Goal: Information Seeking & Learning: Check status

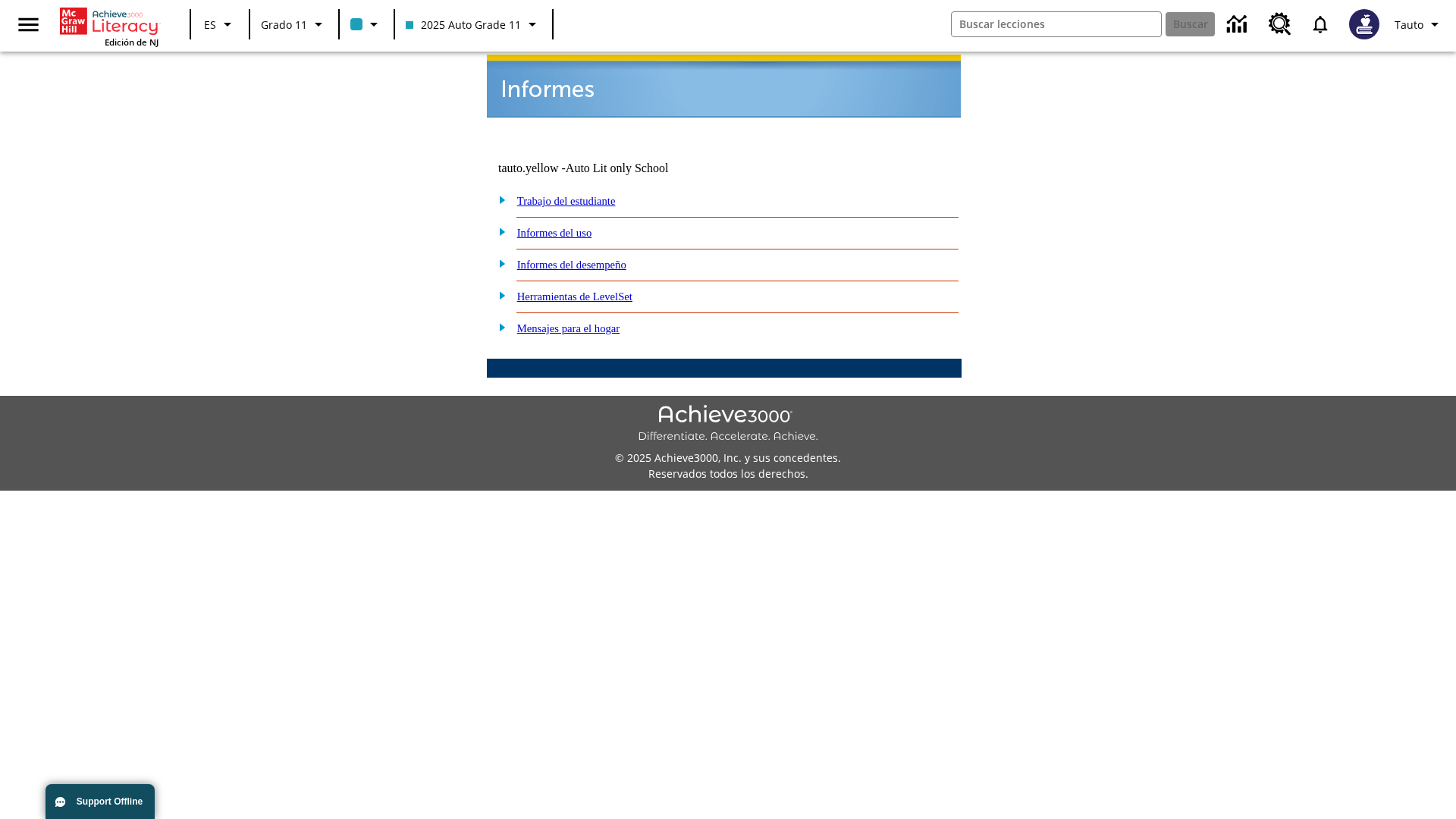
click at [566, 227] on link "Informes del uso" at bounding box center [555, 232] width 75 height 12
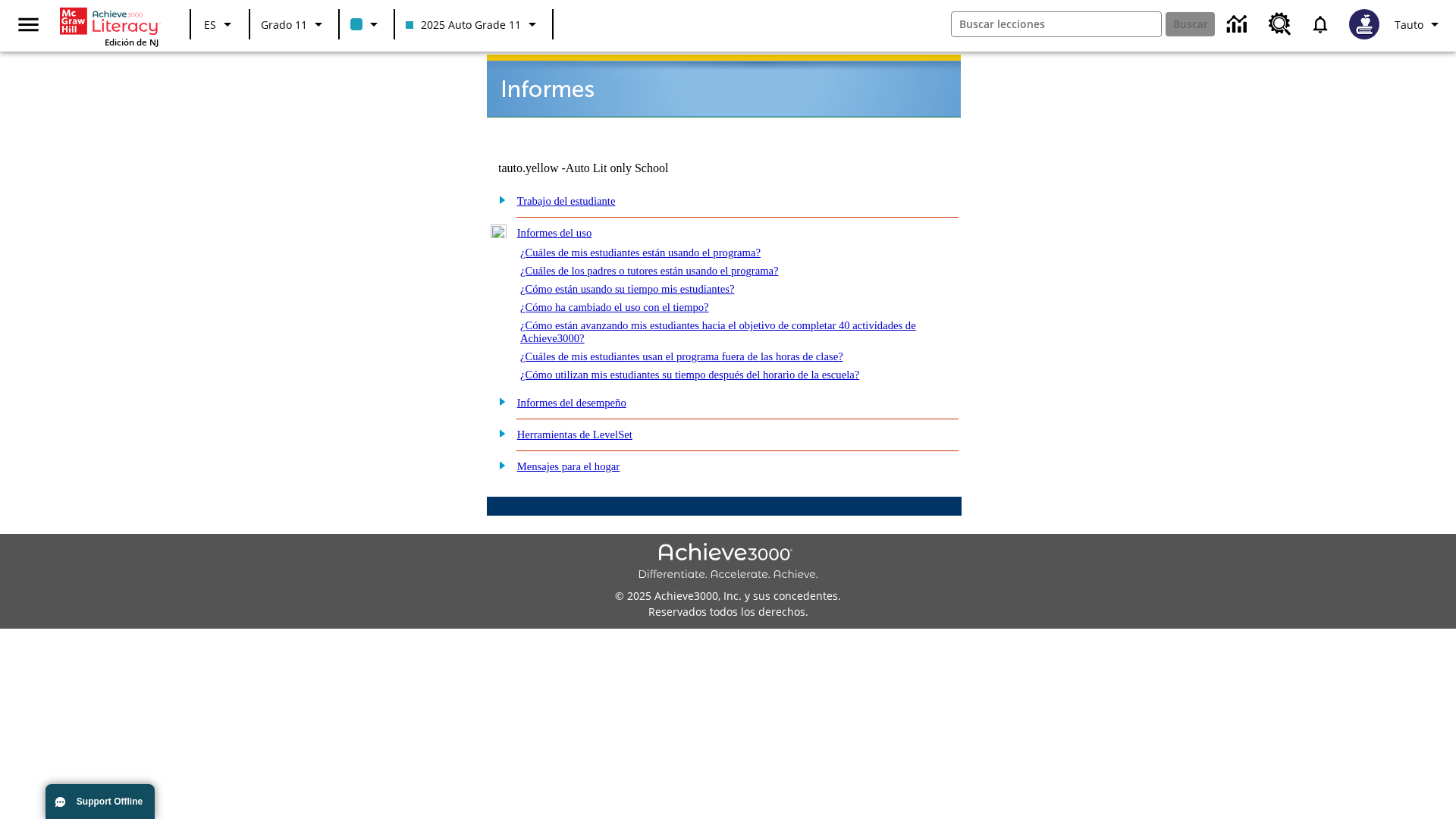
click at [662, 246] on link "¿Cuáles de mis estudiantes están usando el programa?" at bounding box center [641, 252] width 241 height 12
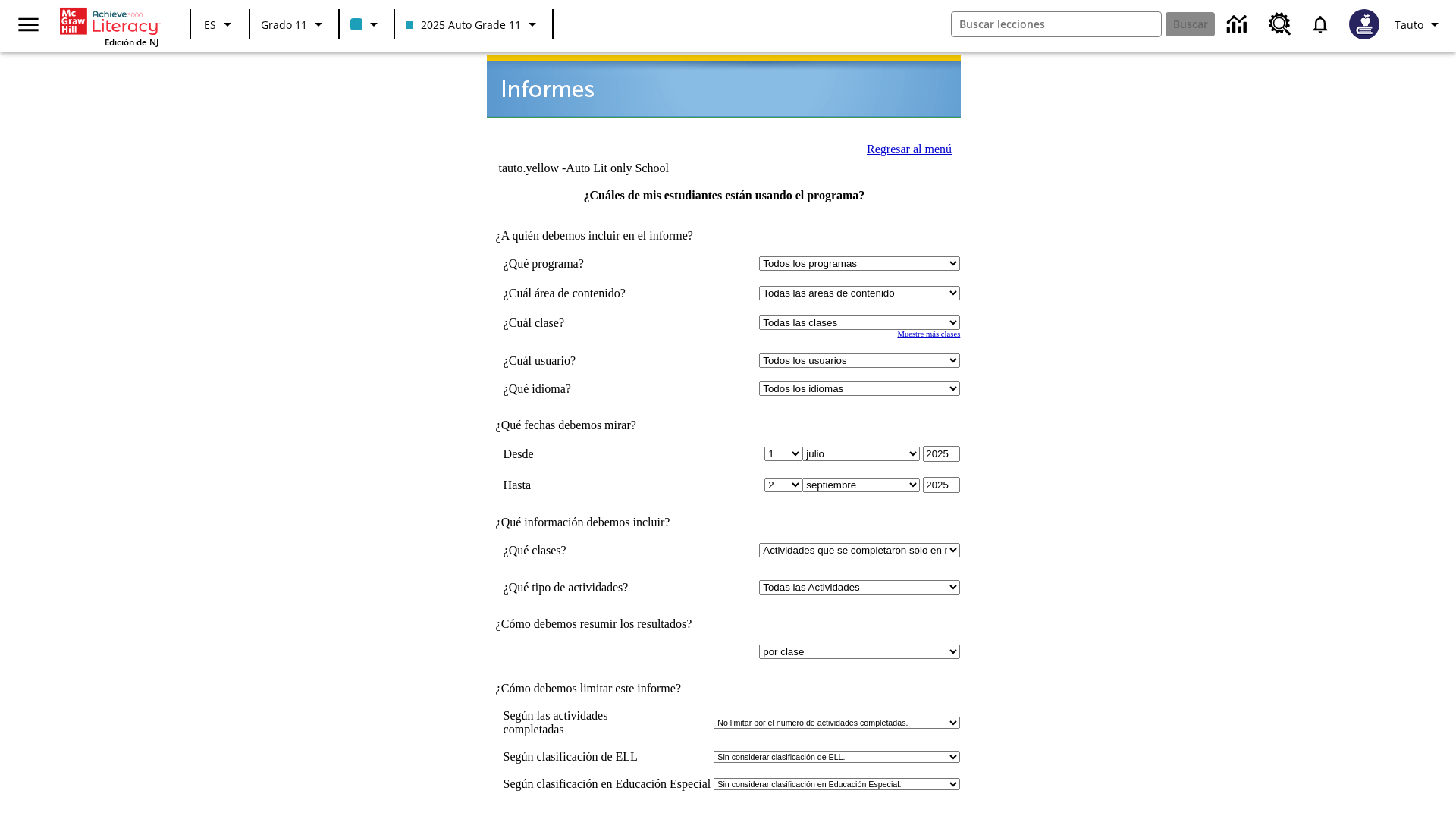
select select "11133141"
select select "21437114"
click at [725, 818] on input "Ver Informe" at bounding box center [724, 835] width 70 height 17
click at [905, 147] on link "Regresar al menú" at bounding box center [909, 149] width 85 height 13
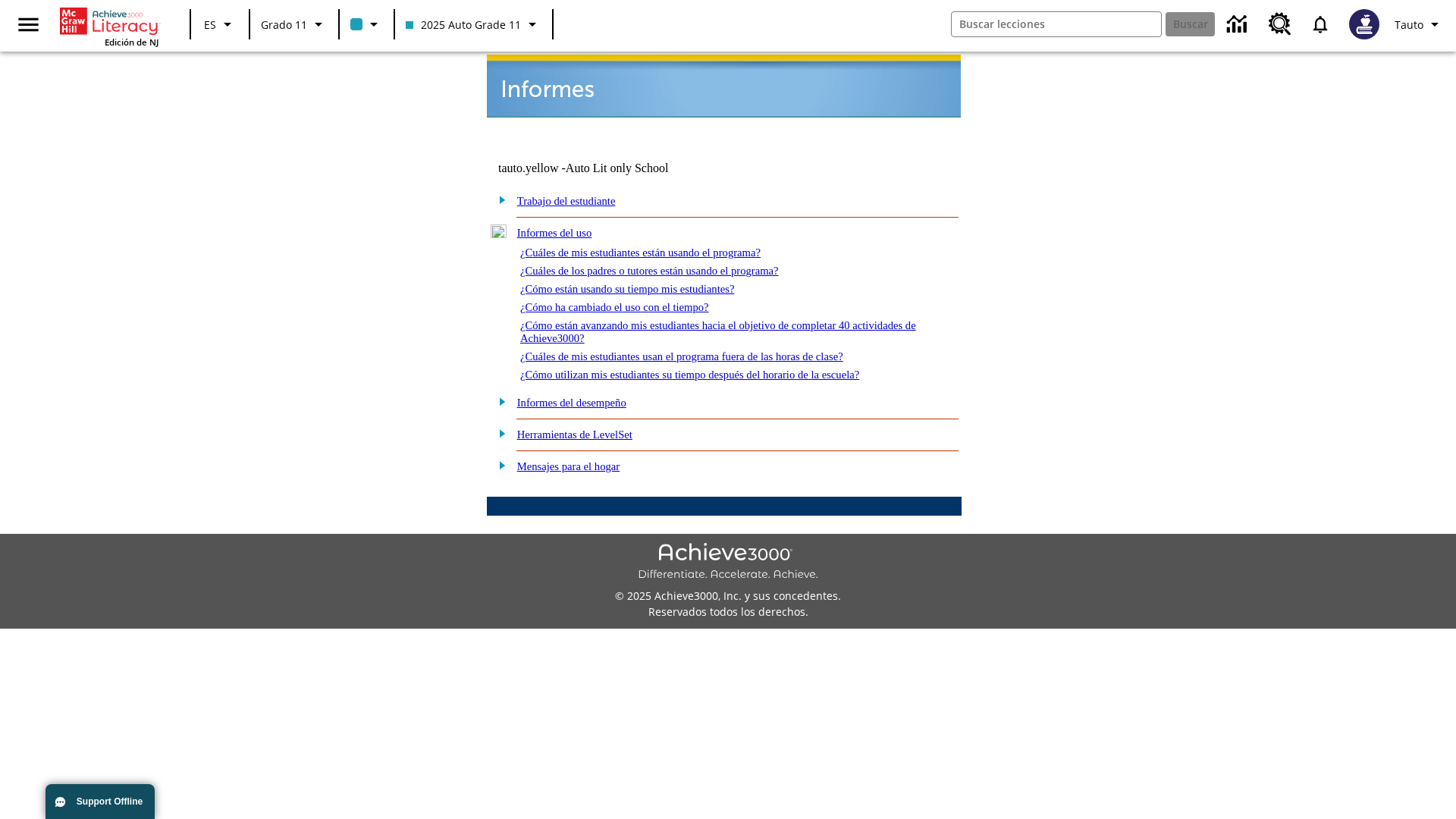
click at [671, 265] on link "¿Cuáles de los padres o tutores están usando el programa?" at bounding box center [650, 271] width 259 height 12
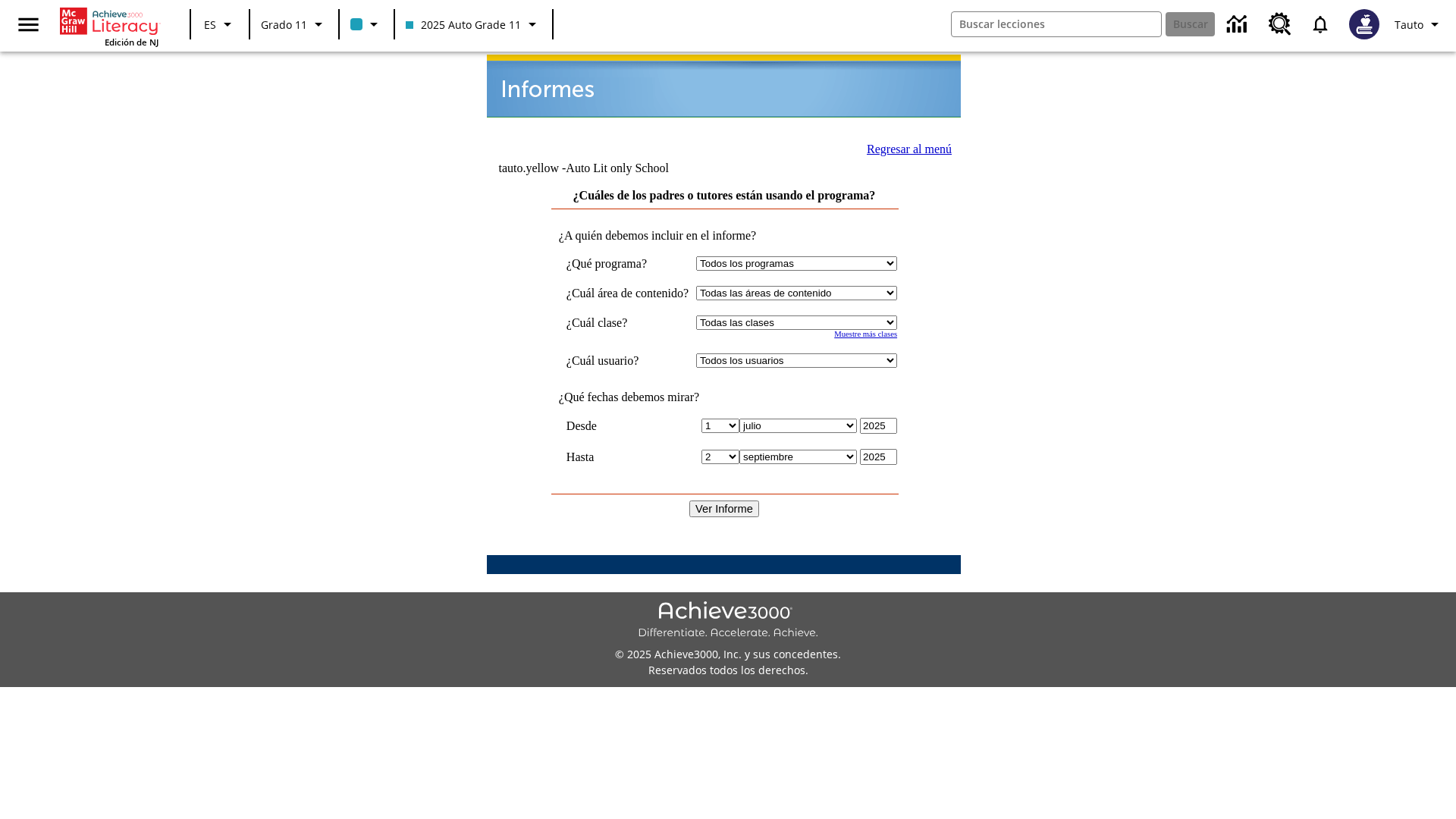
select select "11133141"
click at [811, 353] on select "Todos los usuarios Puma, Sautoen Puma, Sautoes Puma, Sautoss Twoclasses, Sautoe…" at bounding box center [797, 360] width 201 height 14
select select "21437114"
click at [725, 500] on input "Ver Informe" at bounding box center [724, 509] width 70 height 17
click at [903, 147] on link "Regresar al menú" at bounding box center [909, 149] width 85 height 13
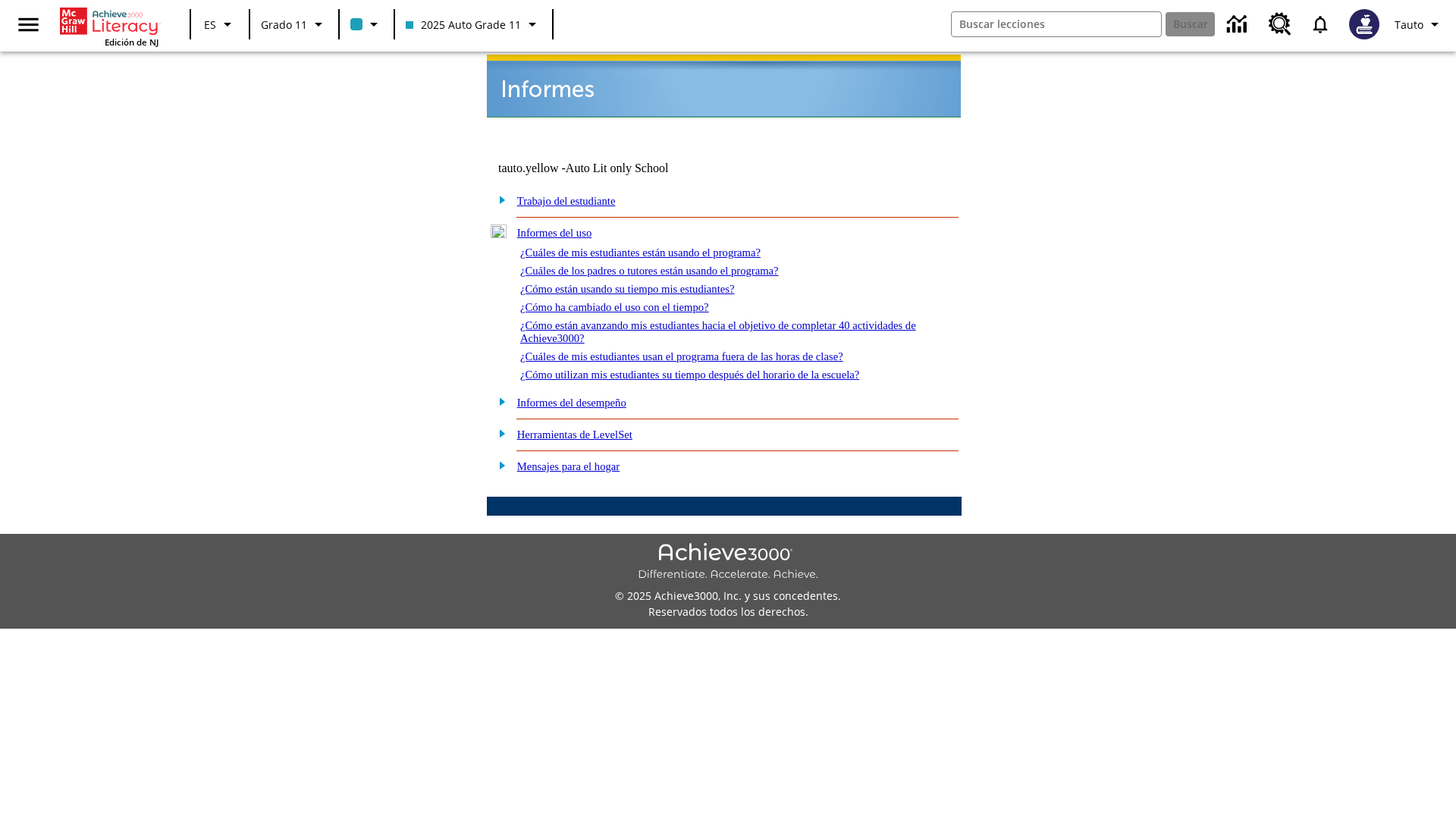
click at [645, 283] on link "¿Cómo están usando su tiempo mis estudiantes?" at bounding box center [628, 289] width 215 height 12
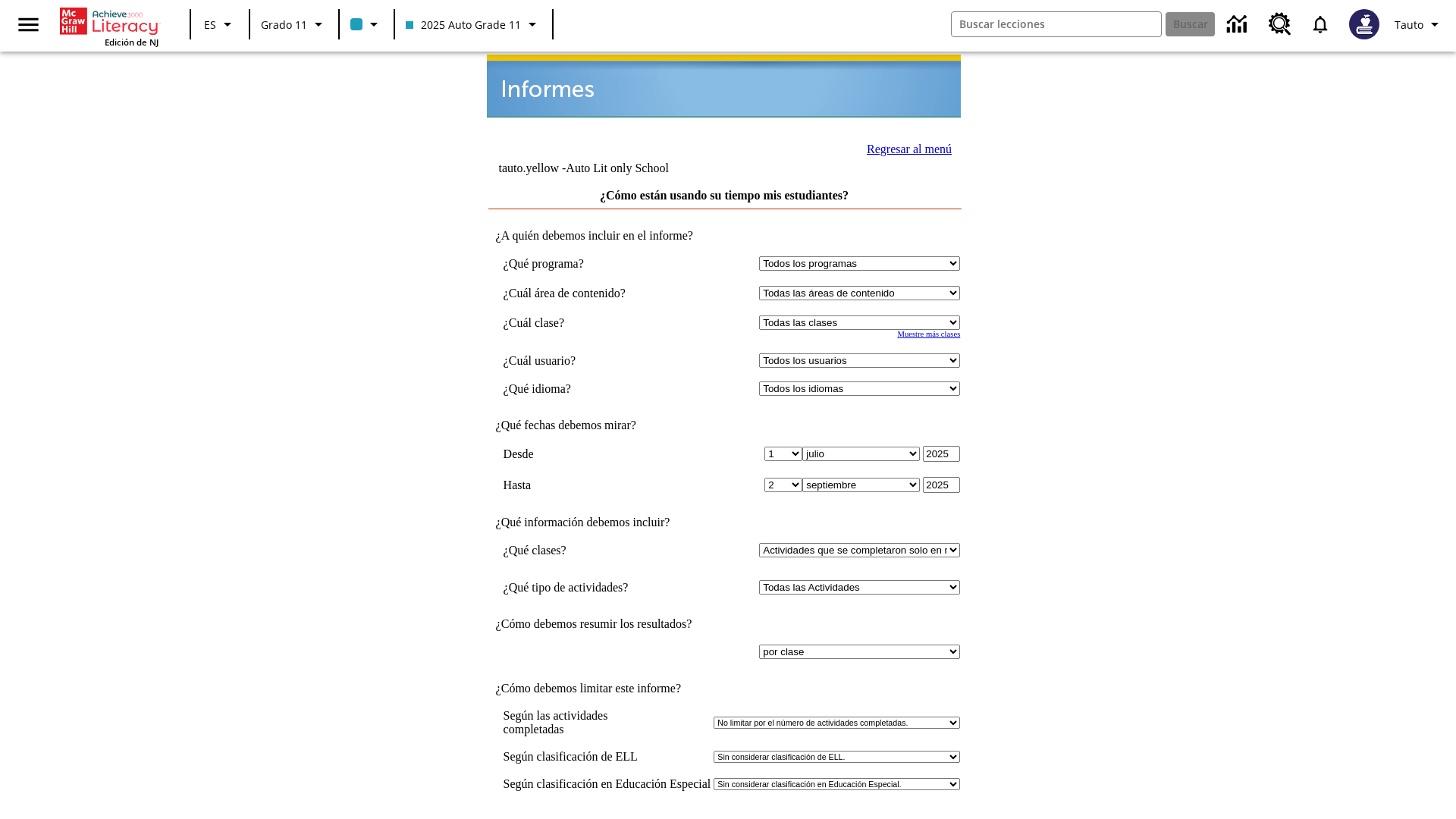
click at [863, 315] on select "Seleccionar una clase: Todas las clases 2025 Auto Grade 11 205 Auto Grade 11 Sa…" at bounding box center [859, 322] width 201 height 14
select select "11133141"
click at [863, 353] on select "Todos los usuarios Puma, Sautoen Puma, Sautoes Puma, Sautoss Twoclasses, Sautoe…" at bounding box center [859, 360] width 201 height 14
select select "21437114"
click at [725, 818] on input "Ver Informe" at bounding box center [724, 835] width 70 height 17
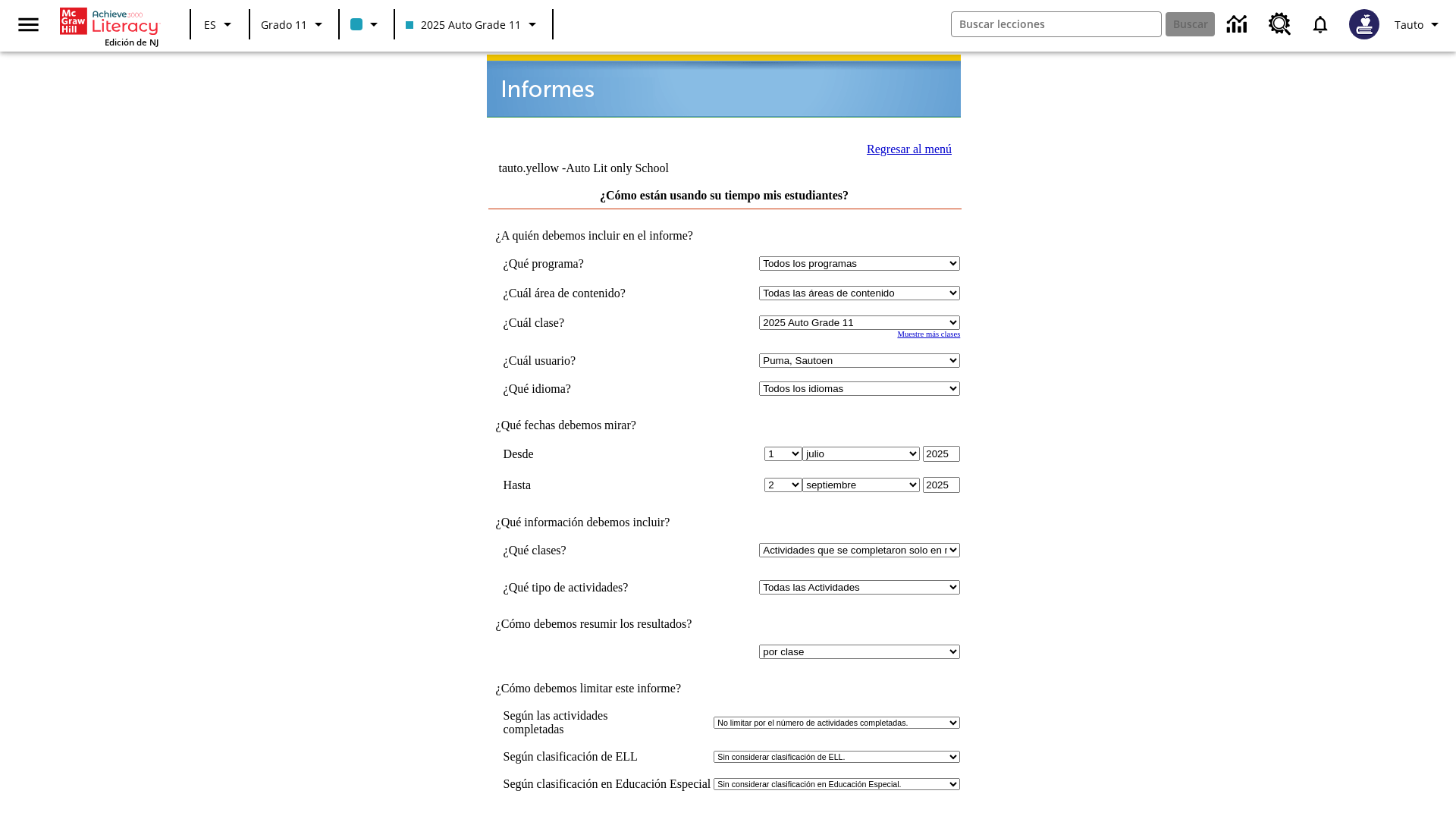
click at [905, 147] on link "Regresar al menú" at bounding box center [909, 149] width 85 height 13
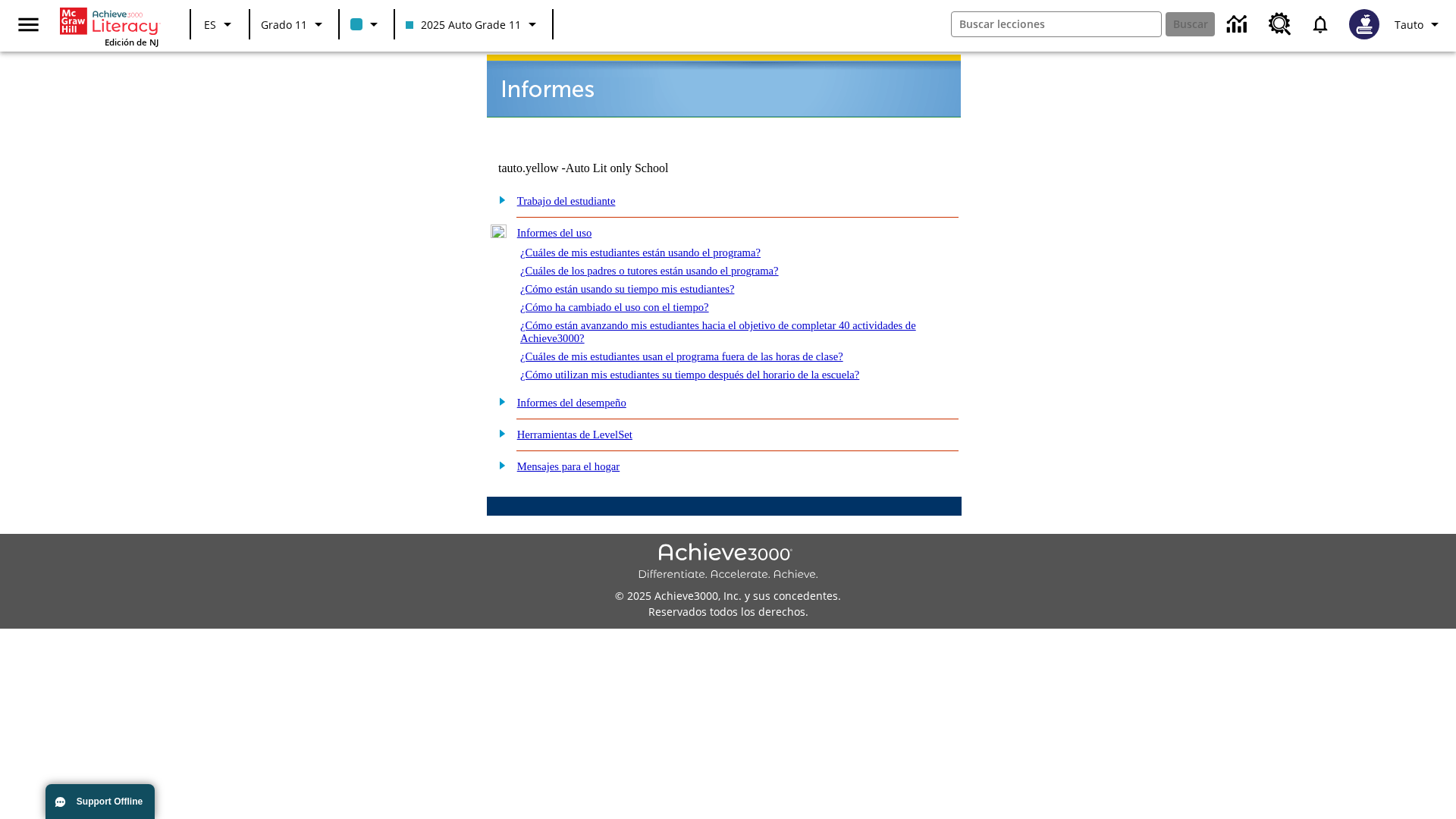
click at [628, 301] on link "¿Cómo ha cambiado el uso con el tiempo?" at bounding box center [614, 307] width 188 height 12
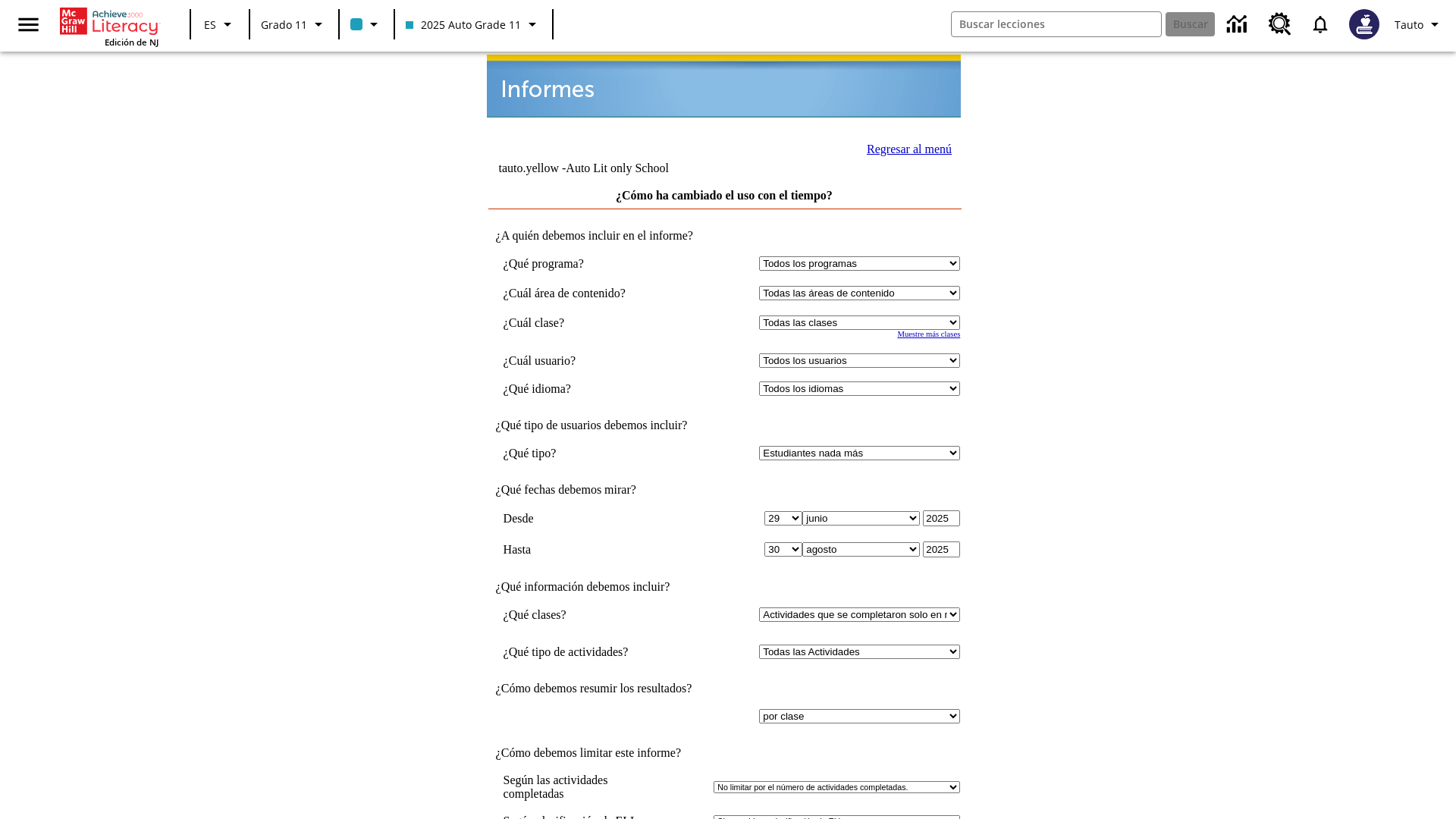
select select "11133141"
select select "21437114"
click at [905, 147] on link "Regresar al menú" at bounding box center [909, 149] width 85 height 13
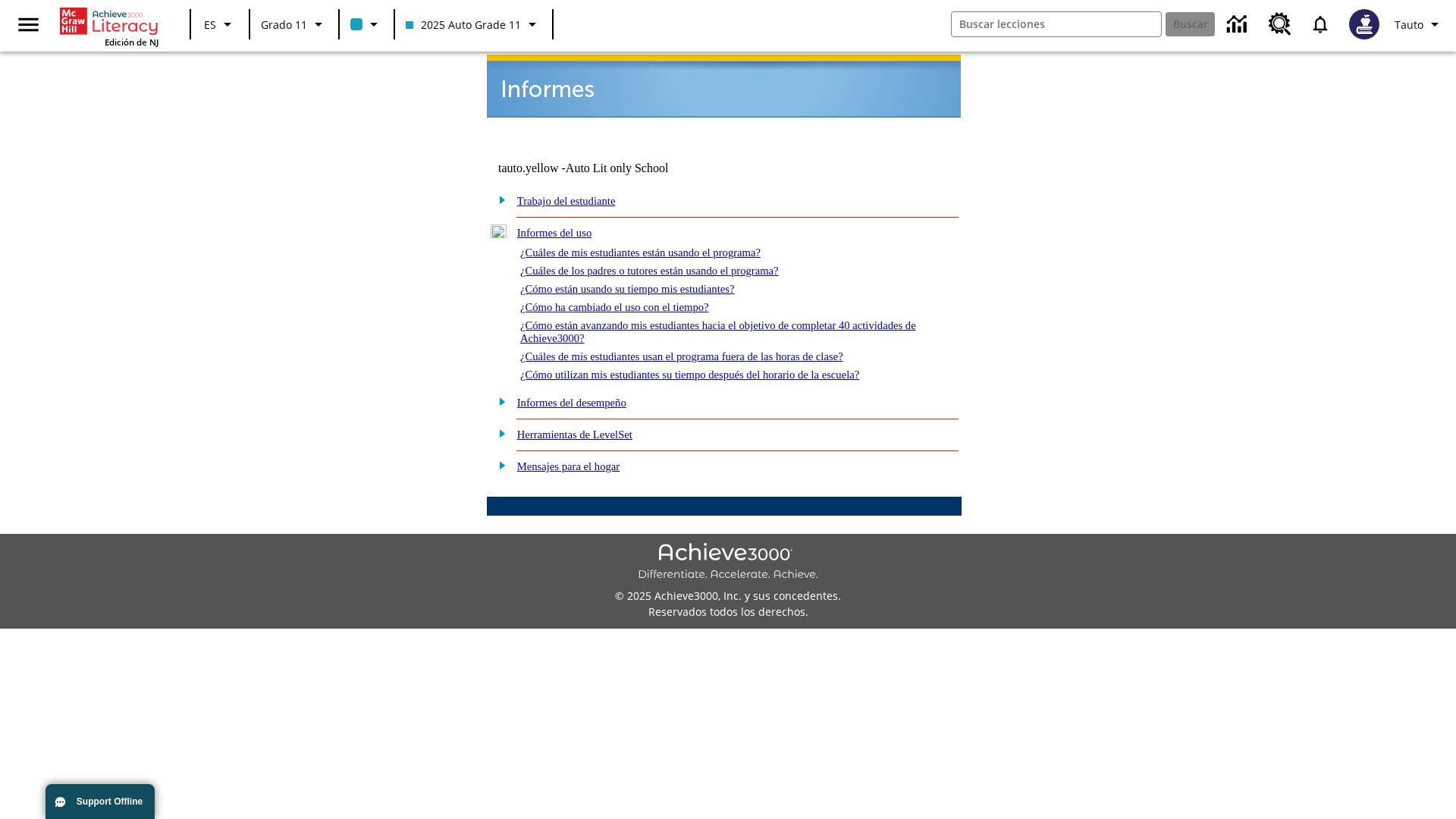
click at [711, 319] on link "¿Cómo están avanzando mis estudiantes hacia el objetivo de completar 40 activid…" at bounding box center [718, 332] width 396 height 25
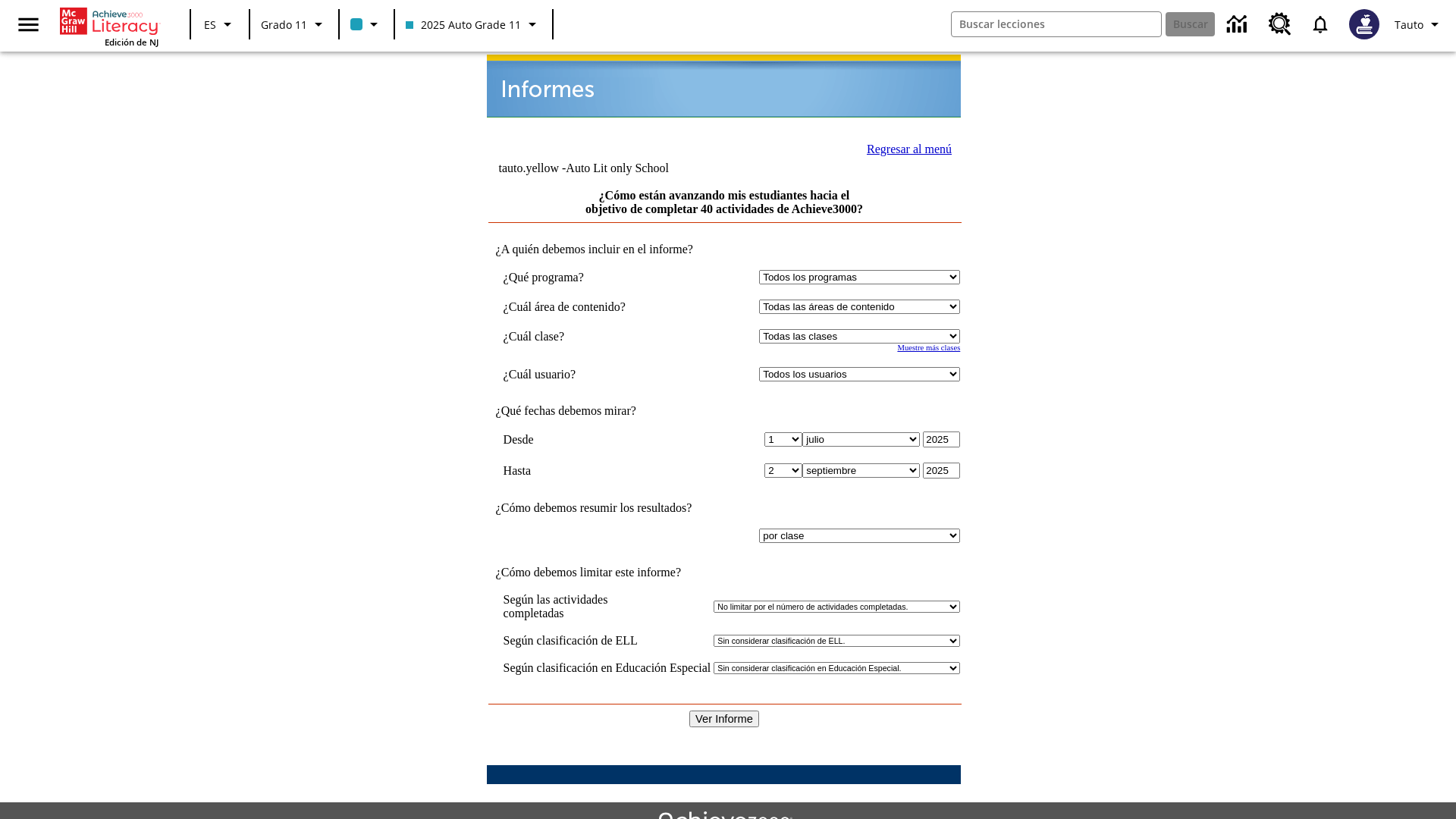
click at [863, 329] on select "Seleccionar una clase: Todas las clases 2025 Auto Grade 11 205 Auto Grade 11 Sa…" at bounding box center [859, 335] width 201 height 14
select select "11133141"
click at [863, 367] on select "Todos los usuarios Puma, Sautoen Puma, Sautoes Puma, Sautoss Twoclasses, Sautoe…" at bounding box center [859, 373] width 201 height 14
select select "21437114"
click at [725, 710] on input "Ver Informe" at bounding box center [724, 719] width 70 height 17
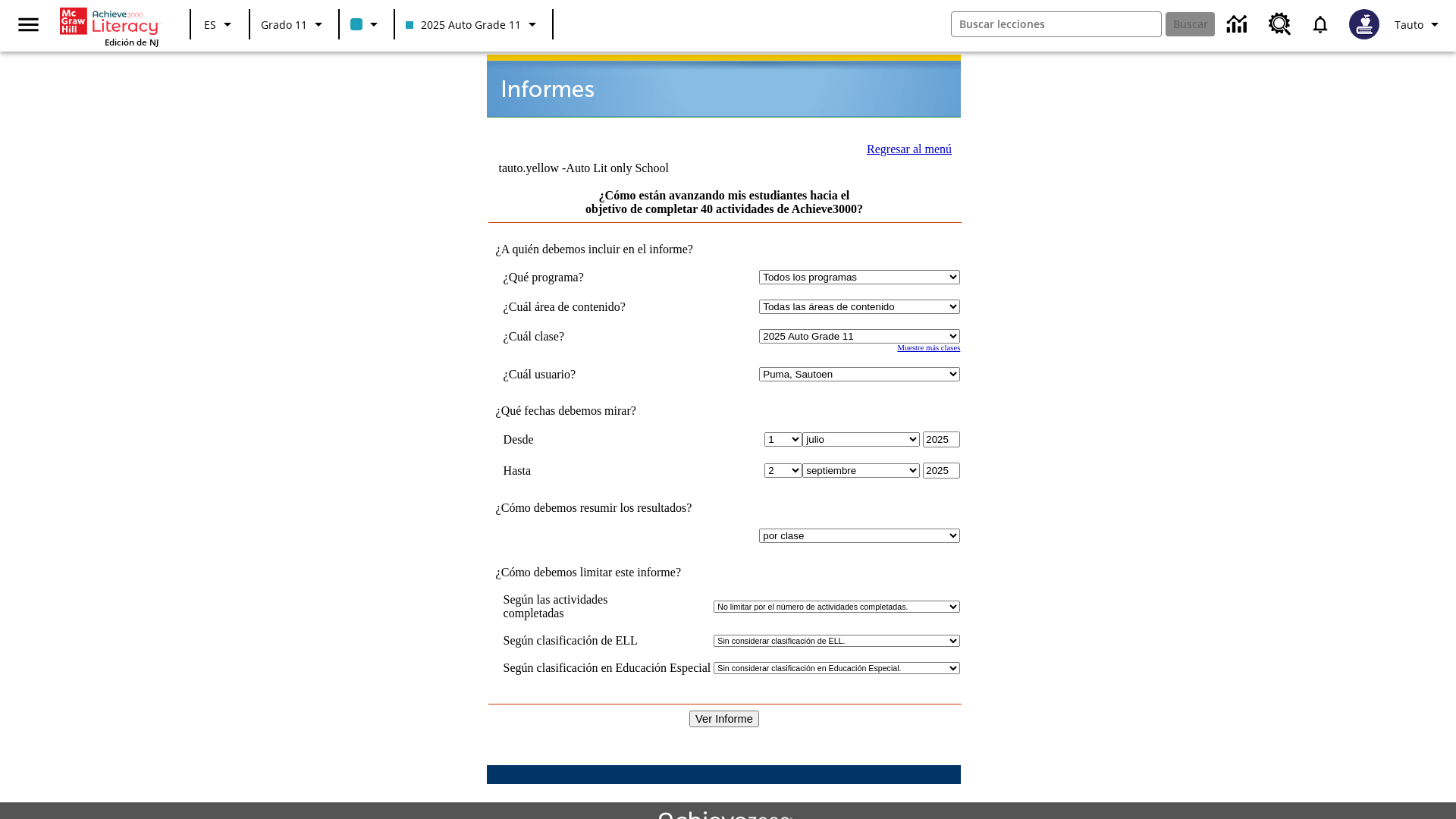
click at [905, 147] on link "Regresar al menú" at bounding box center [909, 149] width 85 height 13
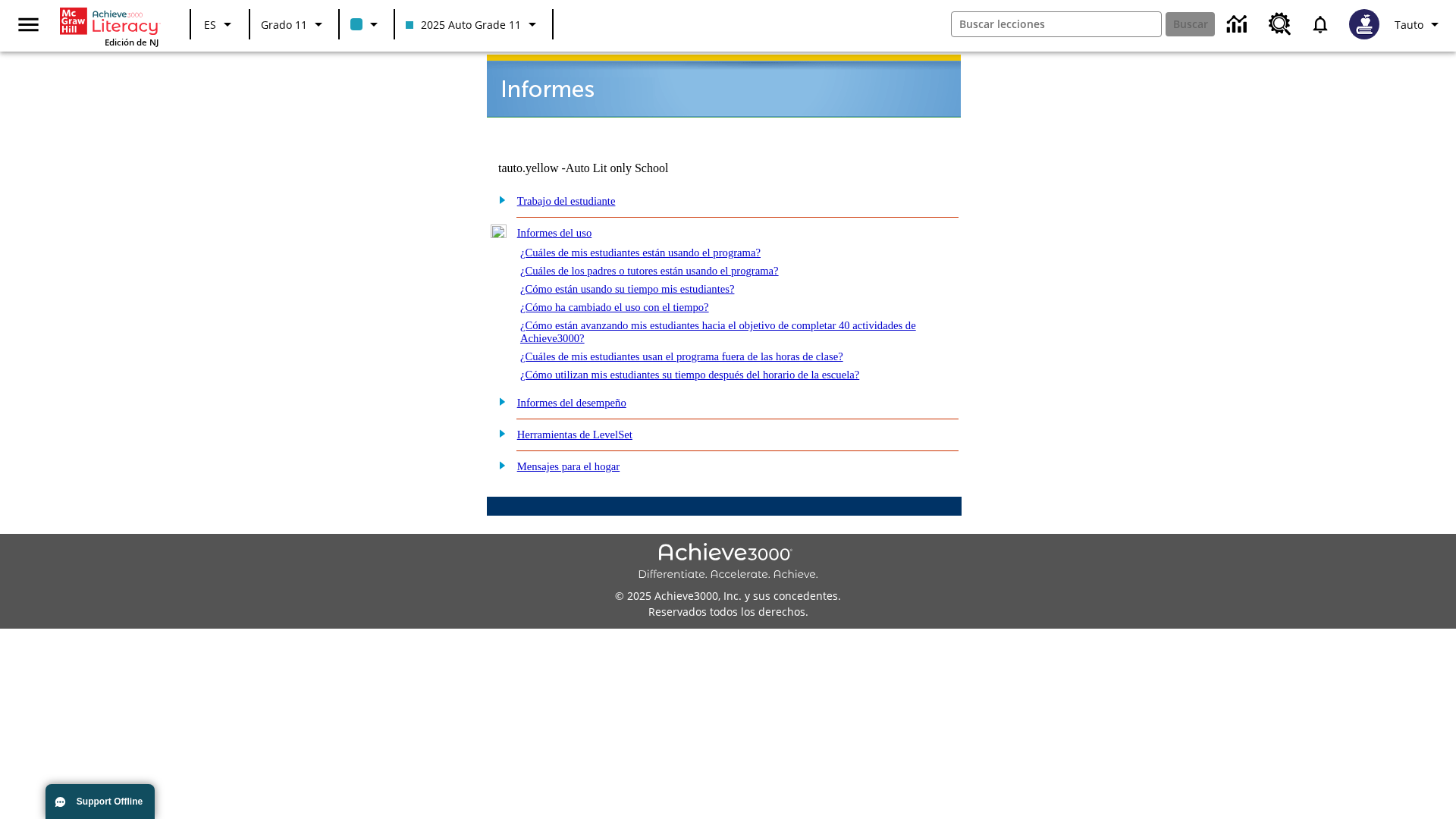
click at [709, 350] on link "¿Cuáles de mis estudiantes usan el programa fuera de las horas de clase?" at bounding box center [682, 356] width 323 height 12
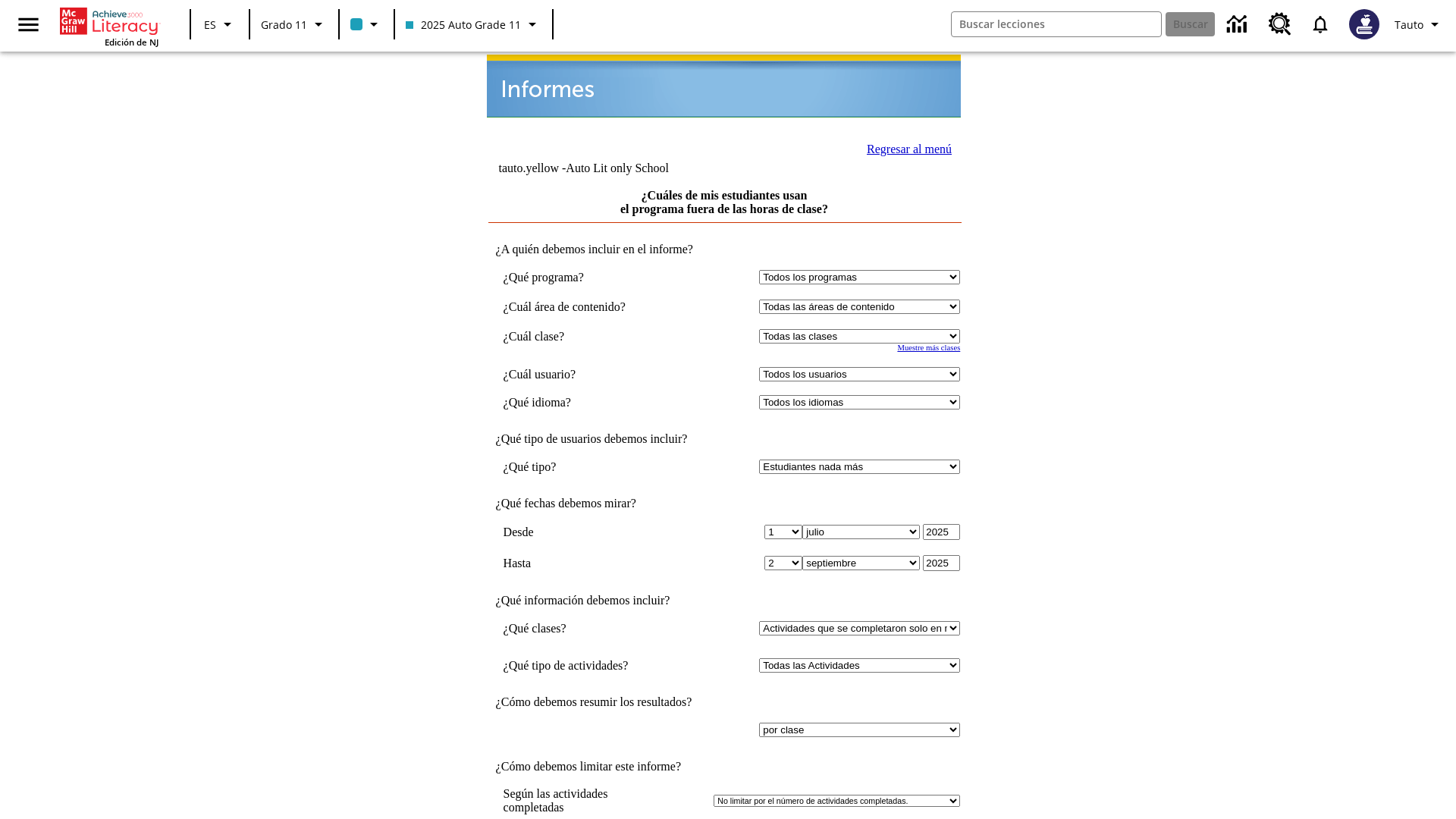
click at [863, 329] on select "Seleccionar una clase: Todas las clases 2025 Auto Grade 11 205 Auto Grade 11 Sa…" at bounding box center [859, 335] width 201 height 14
select select "11133141"
click at [863, 367] on select "Todos los usuarios Puma, Sautoen Puma, Sautoes Puma, Sautoss Twoclasses, Sautoe…" at bounding box center [859, 373] width 201 height 14
select select "21437114"
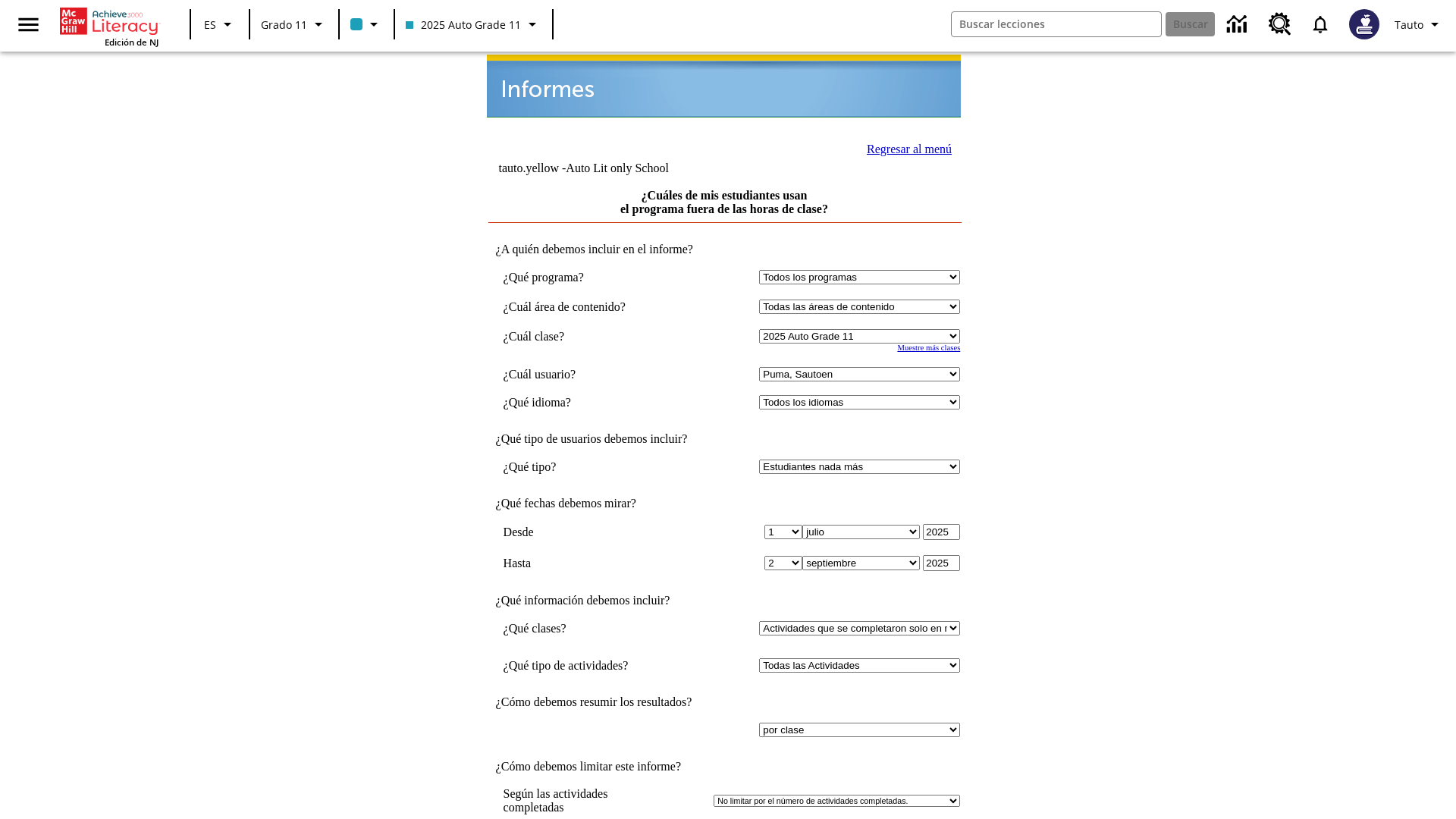
click at [905, 143] on link "Regresar al menú" at bounding box center [909, 149] width 85 height 13
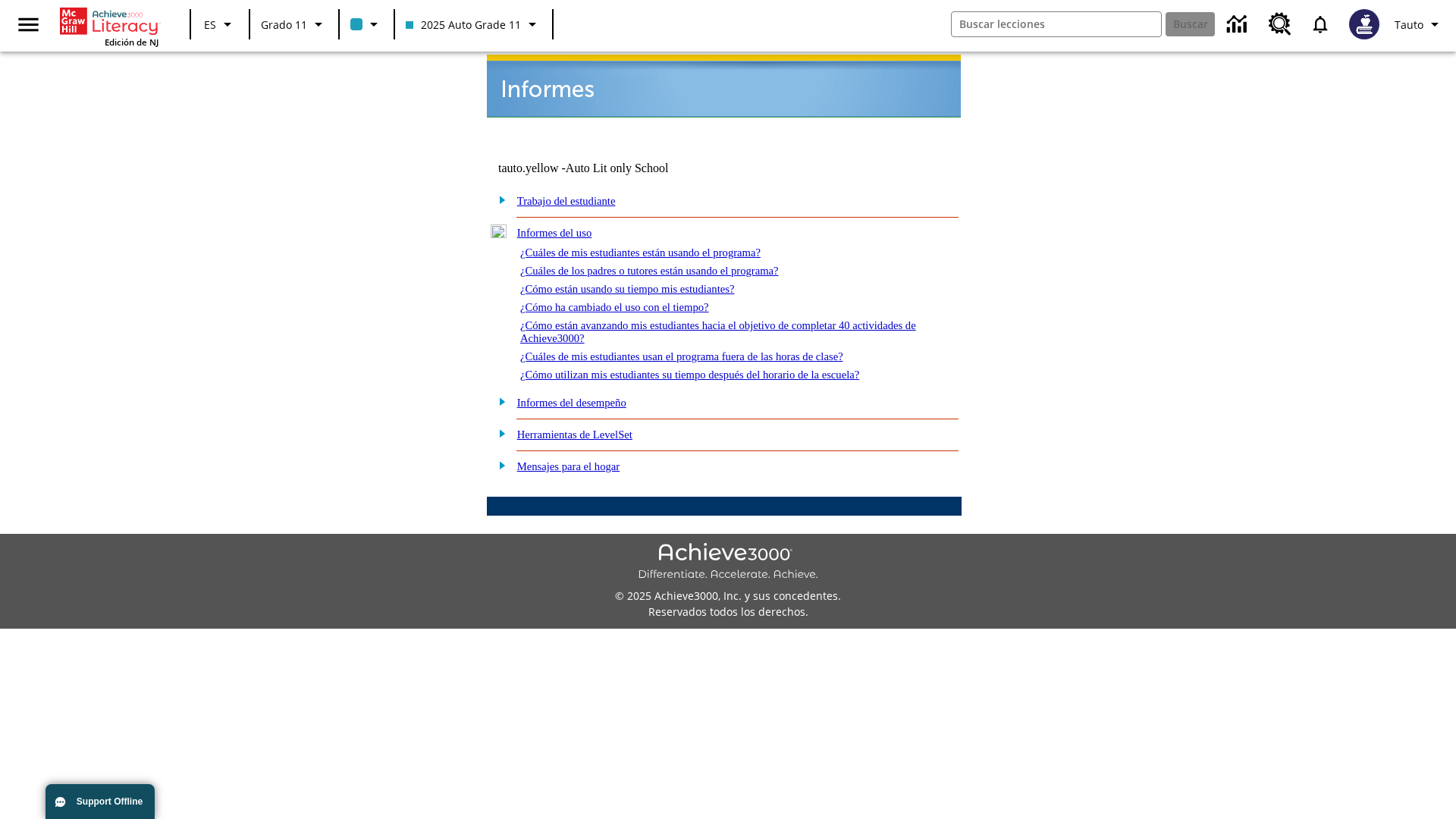
click at [716, 368] on link "¿Cómo utilizan mis estudiantes su tiempo después del horario de la escuela?" at bounding box center [690, 374] width 339 height 12
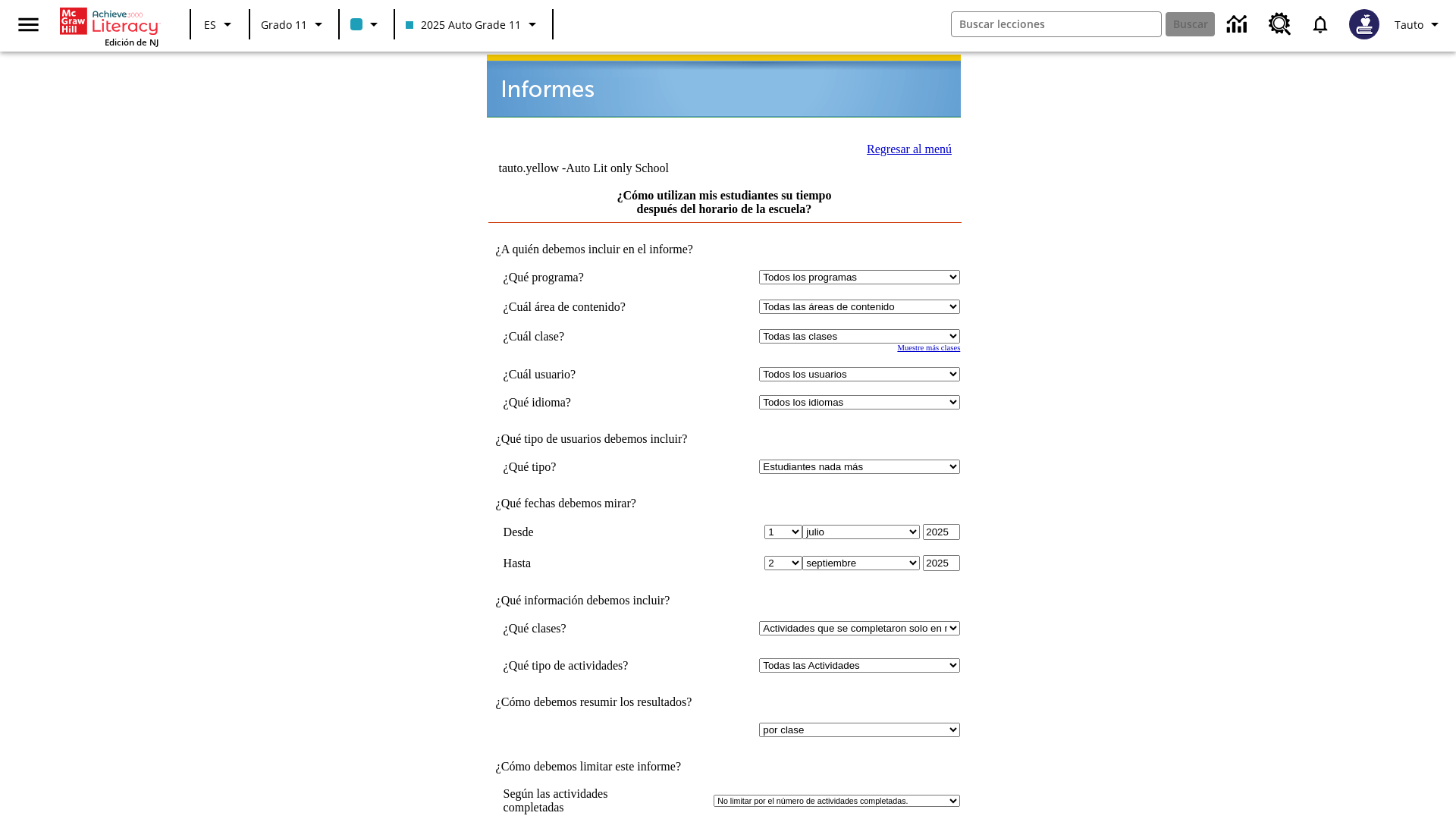
click at [863, 329] on select "Seleccionar una clase: Todas las clases 2025 Auto Grade 11 205 Auto Grade 11 Sa…" at bounding box center [859, 335] width 201 height 14
select select "11133141"
click at [863, 367] on select "Todos los usuarios Puma, Sautoen Puma, Sautoes Puma, Sautoss Twoclasses, Sautoe…" at bounding box center [859, 373] width 201 height 14
select select "21437114"
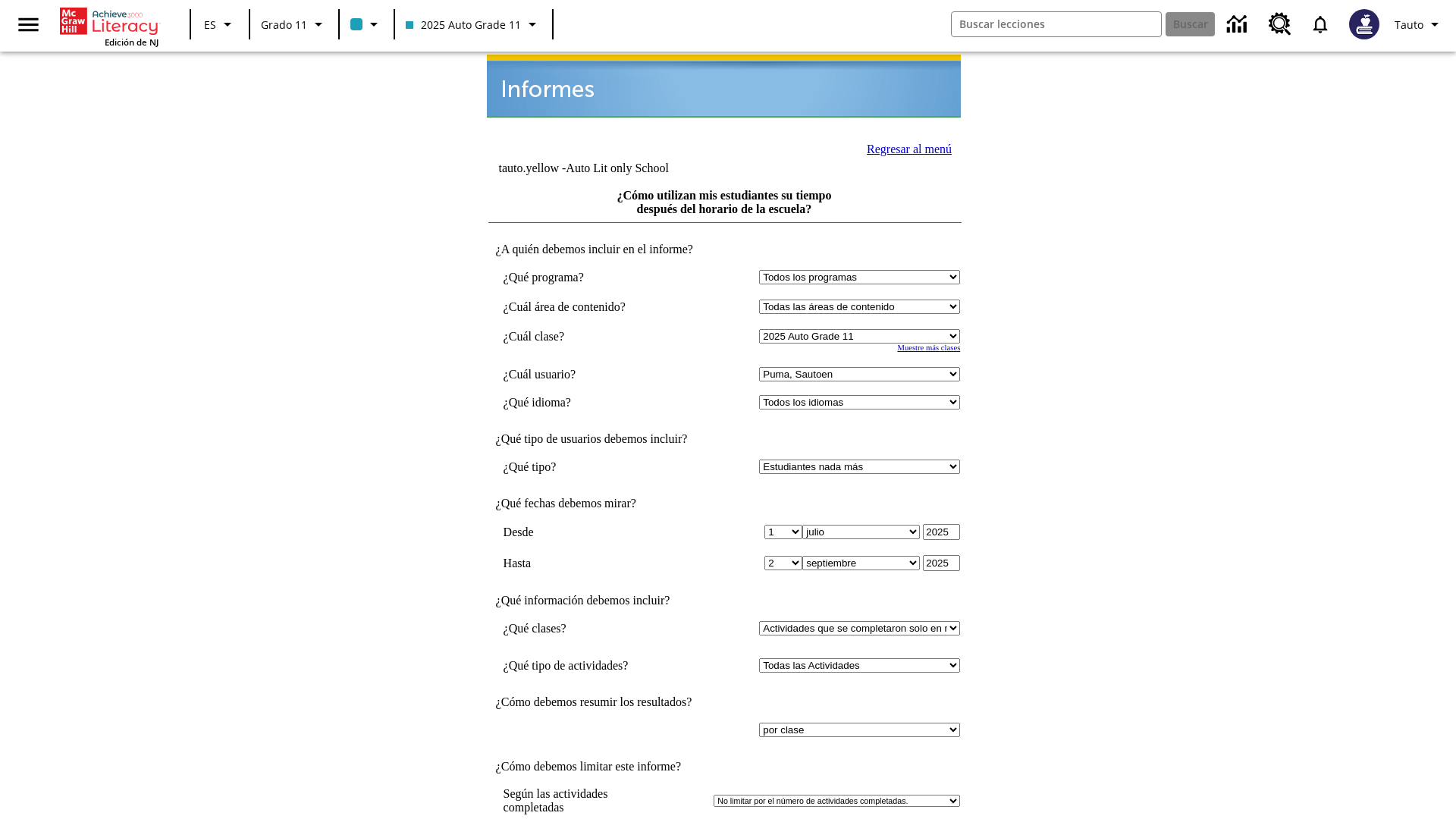
scroll to position [12, 0]
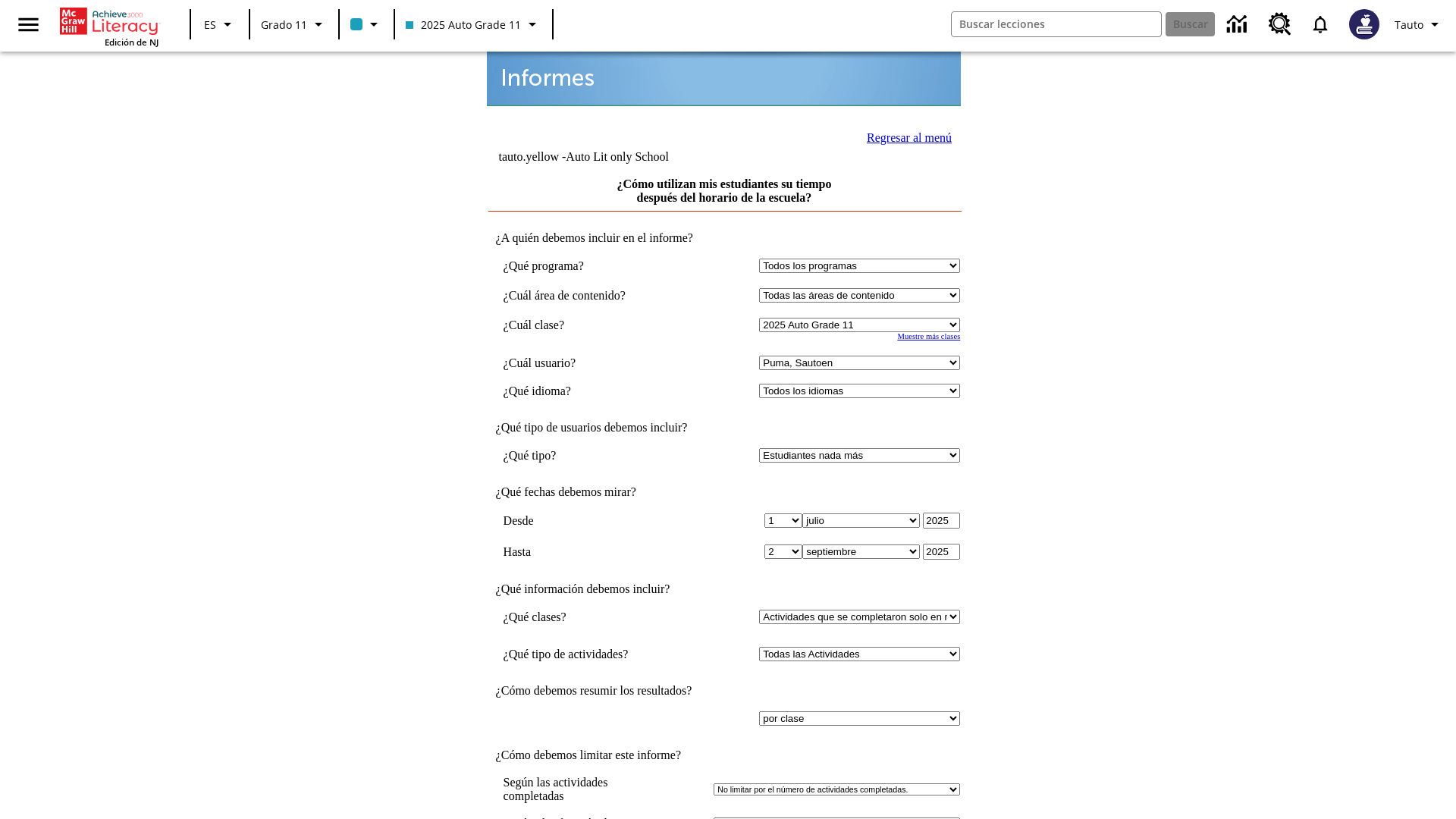
click at [905, 136] on link "Regresar al menú" at bounding box center [909, 138] width 85 height 13
